Goal: Check status

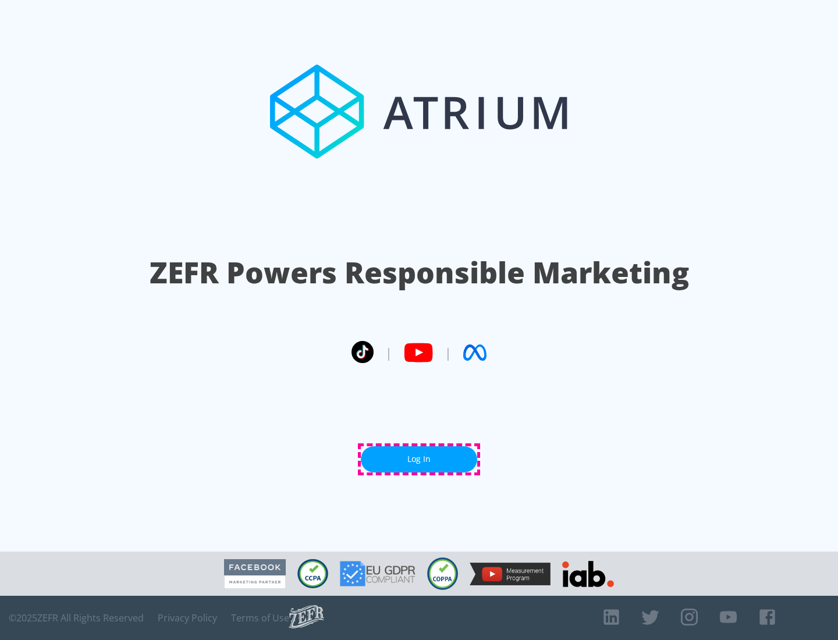
click at [419, 459] on link "Log In" at bounding box center [419, 460] width 116 height 26
